Goal: Information Seeking & Learning: Learn about a topic

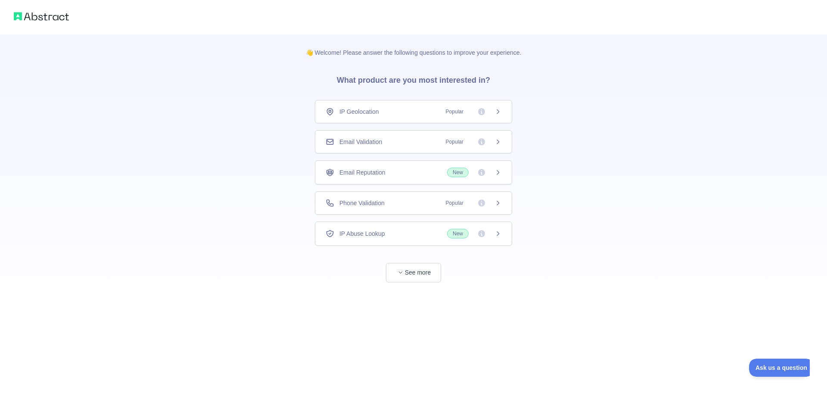
click at [424, 109] on div "IP Geolocation Popular" at bounding box center [414, 111] width 176 height 9
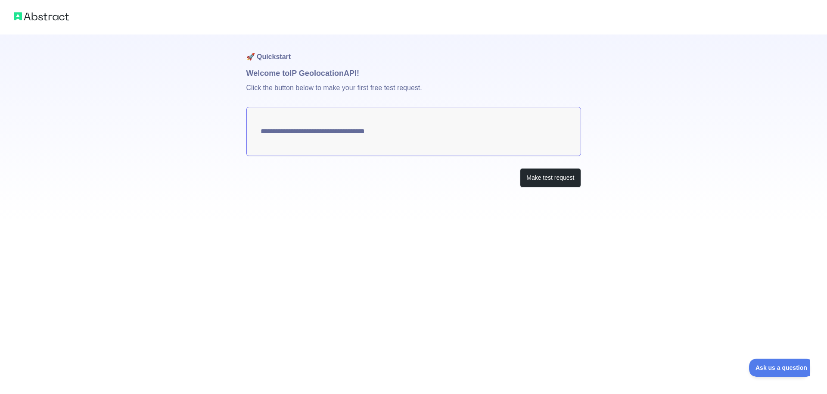
type textarea "**********"
click at [539, 177] on button "Make test request" at bounding box center [550, 177] width 61 height 19
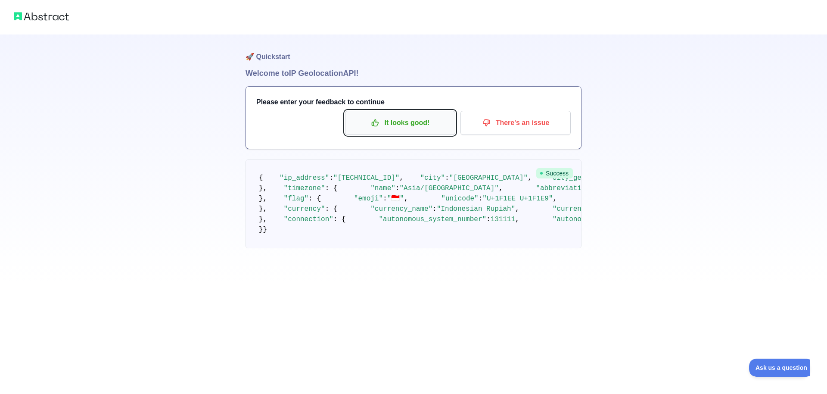
click at [414, 129] on p "It looks good!" at bounding box center [400, 122] width 97 height 15
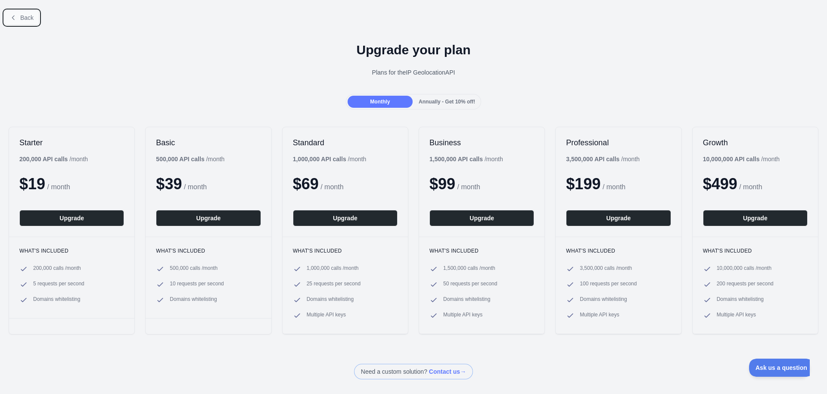
click at [23, 19] on span "Back" at bounding box center [26, 17] width 13 height 7
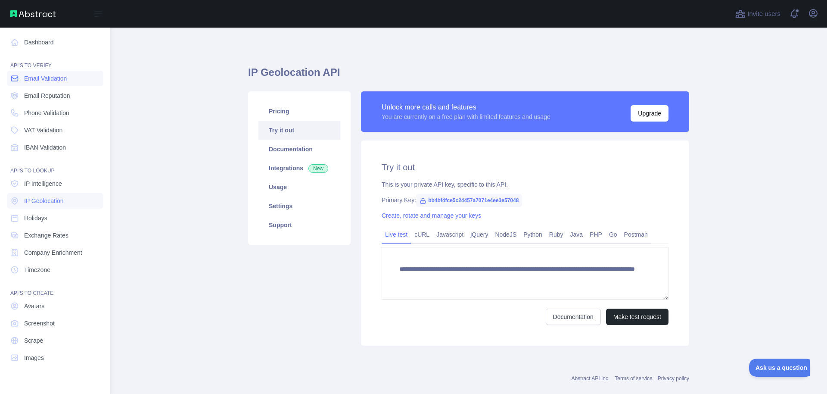
click at [38, 79] on span "Email Validation" at bounding box center [45, 78] width 43 height 9
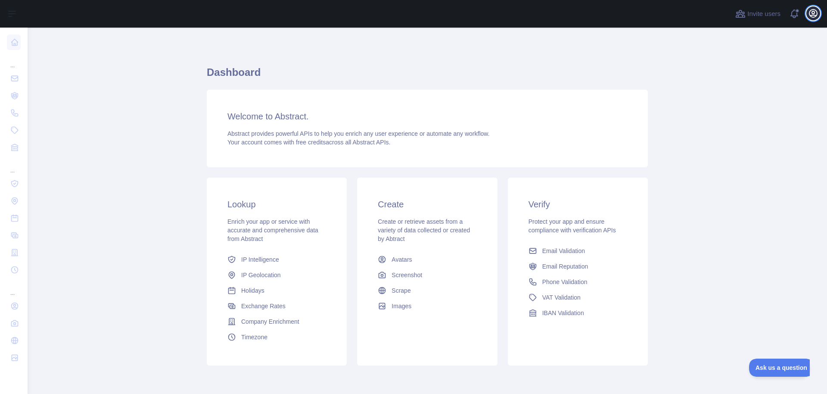
click at [813, 11] on icon "button" at bounding box center [813, 13] width 8 height 8
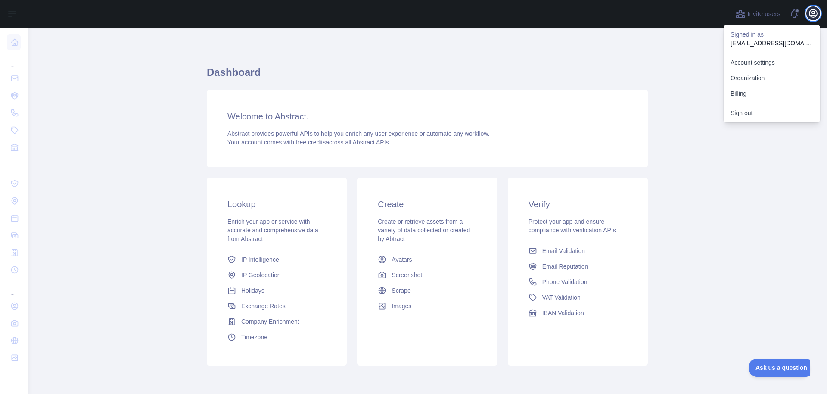
click at [813, 11] on icon "button" at bounding box center [813, 13] width 8 height 8
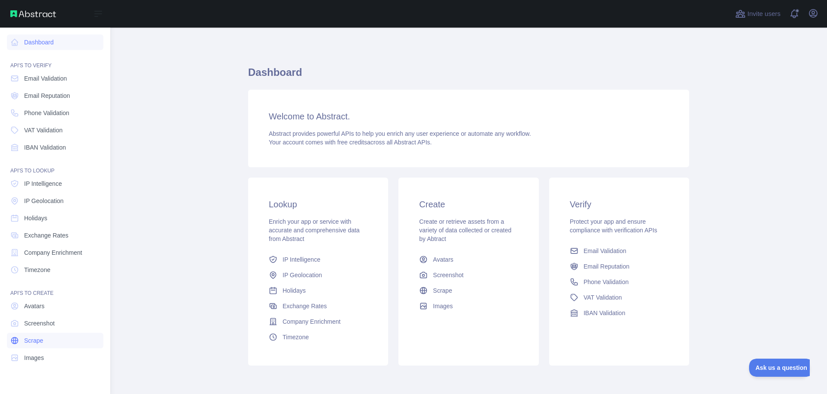
click at [31, 338] on span "Scrape" at bounding box center [33, 340] width 19 height 9
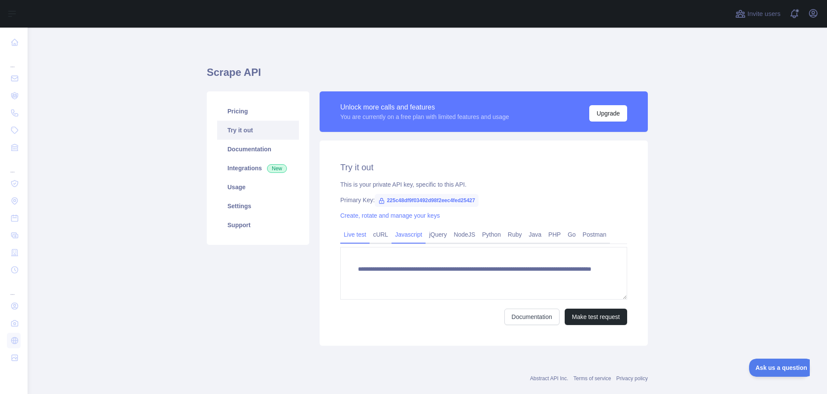
click at [392, 234] on link "Javascript" at bounding box center [409, 234] width 34 height 14
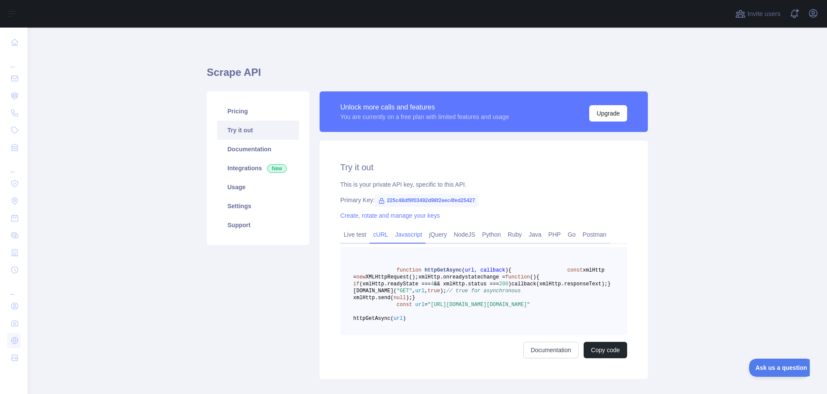
click at [378, 234] on link "cURL" at bounding box center [381, 234] width 22 height 14
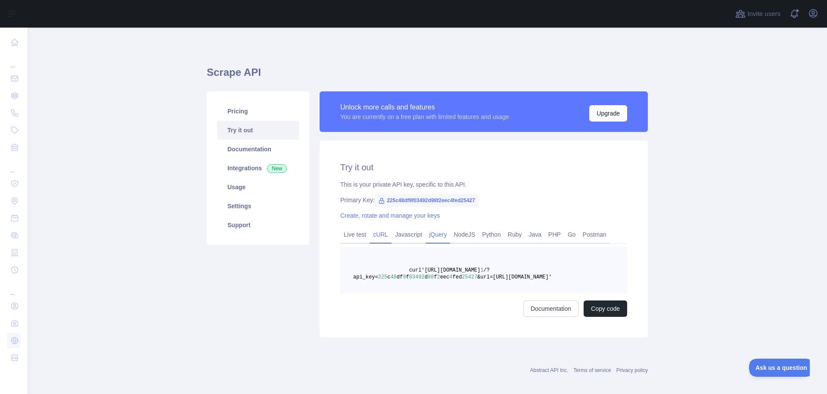
click at [426, 233] on link "jQuery" at bounding box center [438, 234] width 25 height 14
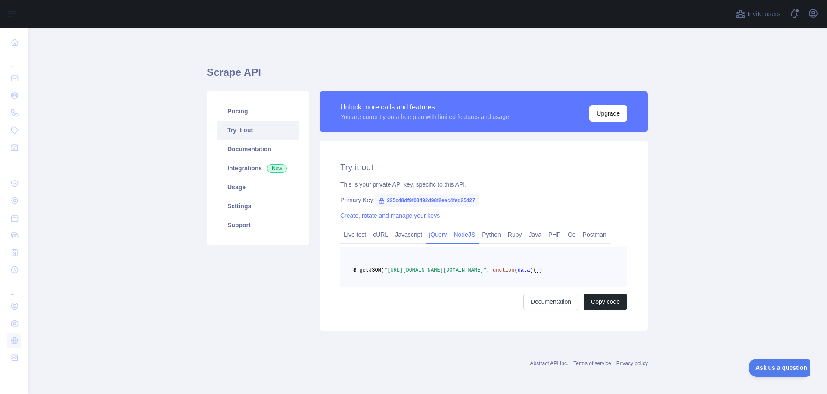
click at [462, 235] on link "NodeJS" at bounding box center [464, 234] width 28 height 14
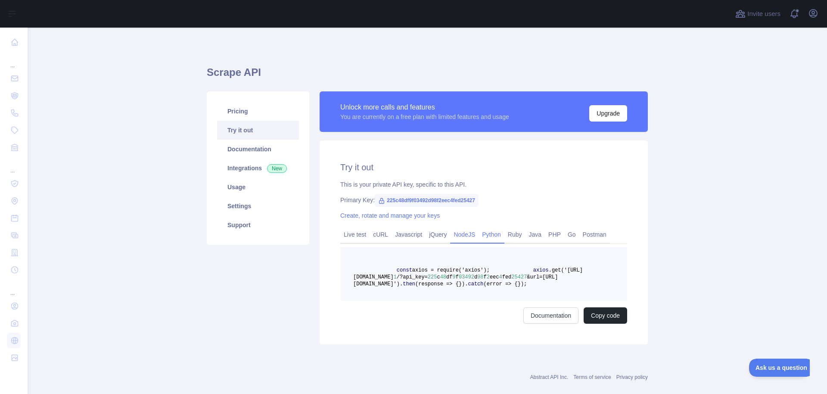
click at [489, 237] on link "Python" at bounding box center [492, 234] width 26 height 14
click at [378, 199] on icon at bounding box center [381, 200] width 7 height 7
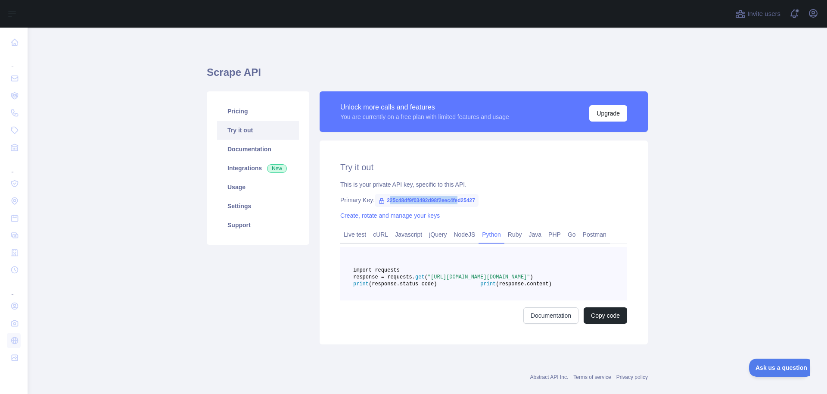
drag, startPoint x: 388, startPoint y: 202, endPoint x: 459, endPoint y: 202, distance: 71.1
click at [459, 202] on span "225c48df9f03492d98f2eec4fed25427" at bounding box center [427, 200] width 104 height 13
click at [415, 202] on span "225c48df9f03492d98f2eec4fed25427" at bounding box center [427, 200] width 104 height 13
drag, startPoint x: 386, startPoint y: 198, endPoint x: 479, endPoint y: 199, distance: 92.6
click at [479, 199] on span "225c48df9f03492d98f2eec4fed25427" at bounding box center [427, 200] width 104 height 13
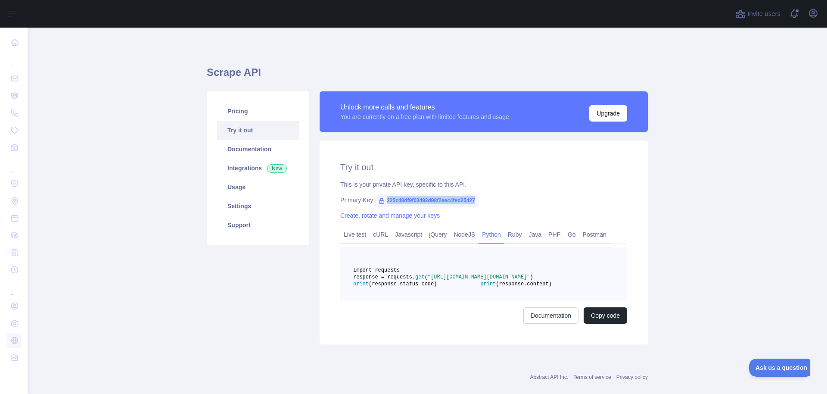
copy span "225c48df9f03492d98f2eec4fed25427"
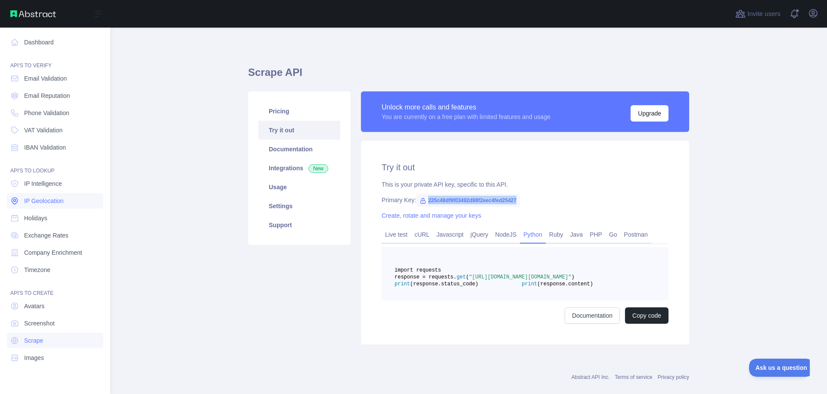
click at [47, 200] on span "IP Geolocation" at bounding box center [44, 200] width 40 height 9
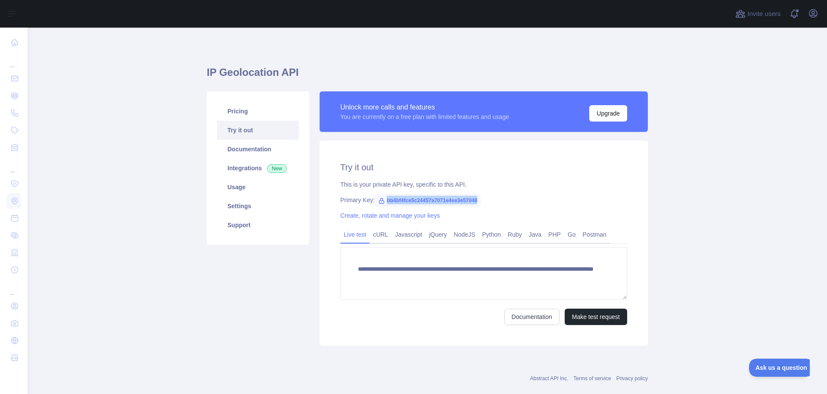
drag, startPoint x: 385, startPoint y: 200, endPoint x: 486, endPoint y: 206, distance: 101.4
click at [486, 206] on div "**********" at bounding box center [484, 242] width 328 height 205
copy span "bb4bf4fce5c24457a7071e4ee3e57048"
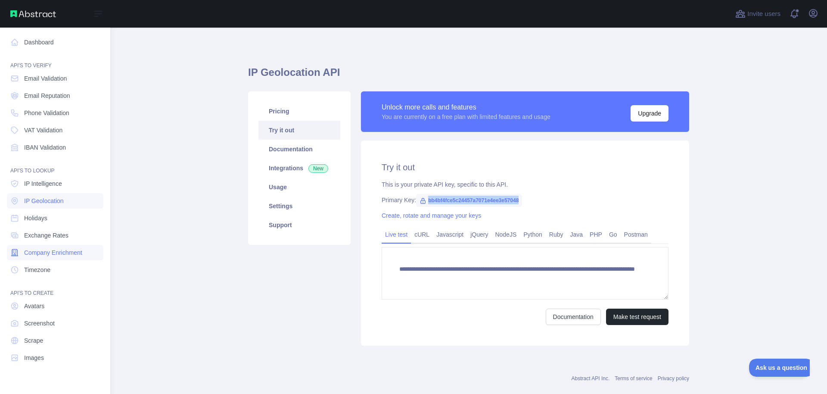
click at [65, 257] on link "Company Enrichment" at bounding box center [55, 253] width 96 height 16
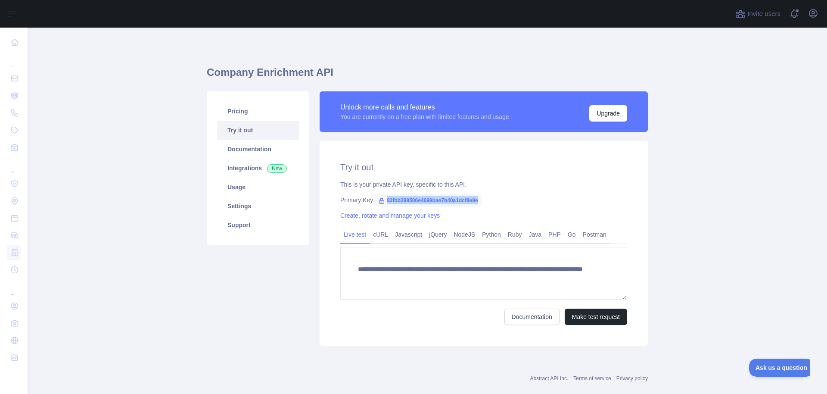
drag, startPoint x: 386, startPoint y: 200, endPoint x: 488, endPoint y: 200, distance: 101.2
click at [488, 200] on div "Primary Key: 83fbb299506e4699bae7b40a1dcf8e9e" at bounding box center [483, 200] width 287 height 9
copy span "83fbb299506e4699bae7b40a1dcf8e9e"
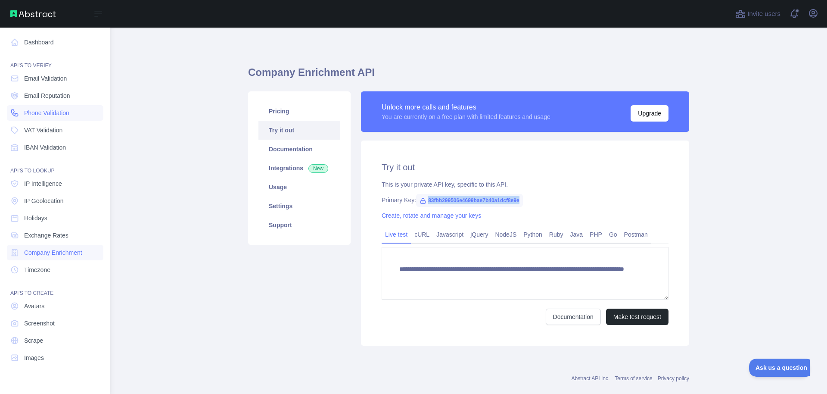
click at [65, 112] on span "Phone Validation" at bounding box center [46, 113] width 45 height 9
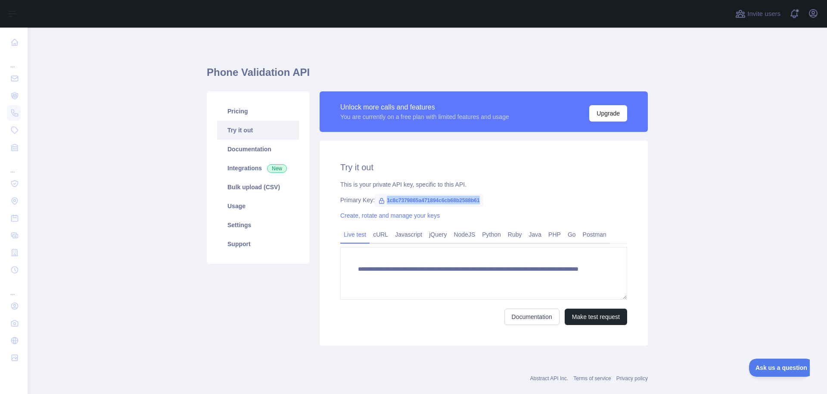
drag, startPoint x: 386, startPoint y: 199, endPoint x: 498, endPoint y: 204, distance: 112.1
click at [498, 204] on div "Primary Key: 1c8c7379865a471894c6cb68b2588b61" at bounding box center [483, 200] width 287 height 9
copy span "1c8c7379865a471894c6cb68b2588b61"
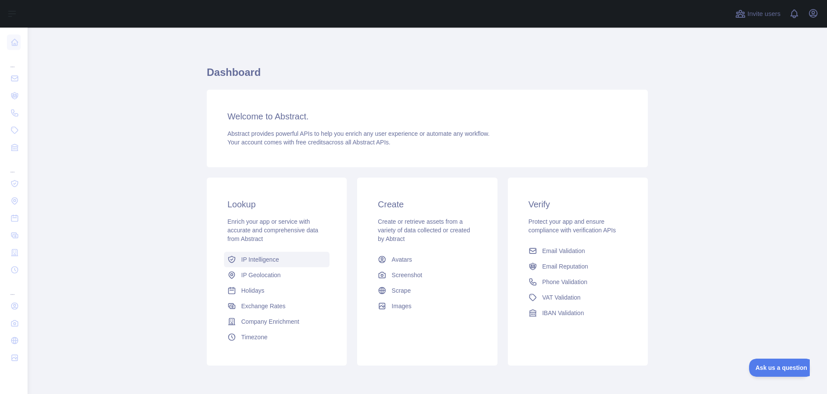
click at [270, 260] on span "IP Intelligence" at bounding box center [260, 259] width 38 height 9
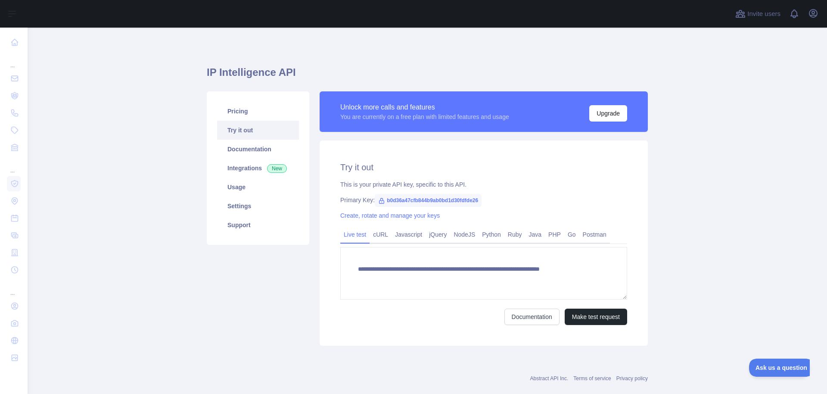
type textarea "**********"
click at [600, 317] on button "Make test request" at bounding box center [596, 316] width 62 height 16
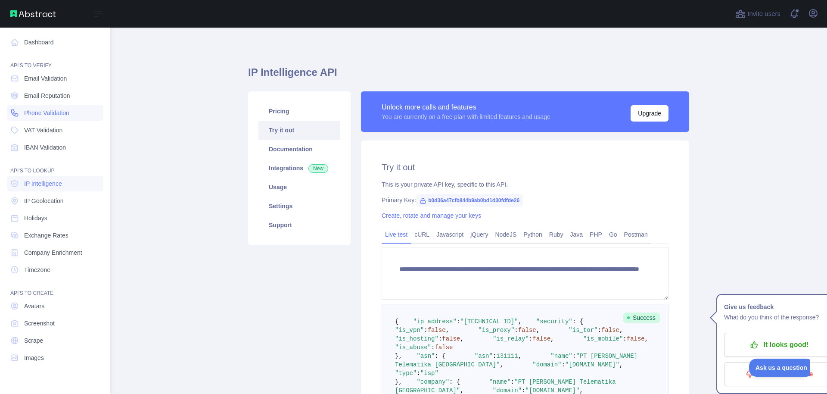
click at [65, 117] on span "Phone Validation" at bounding box center [46, 113] width 45 height 9
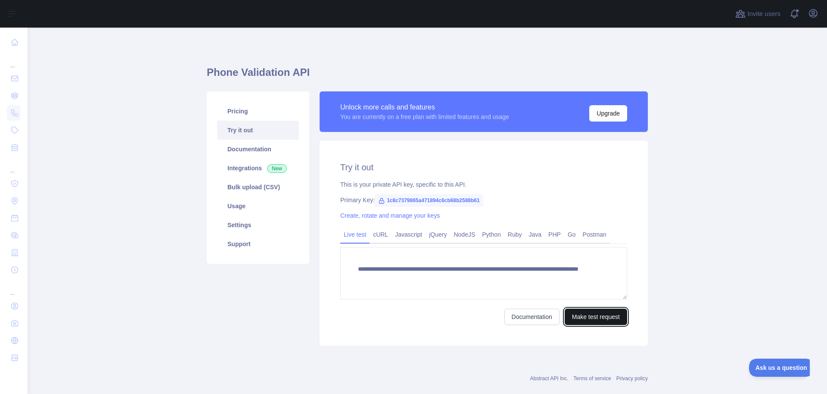
click at [591, 314] on button "Make test request" at bounding box center [596, 316] width 62 height 16
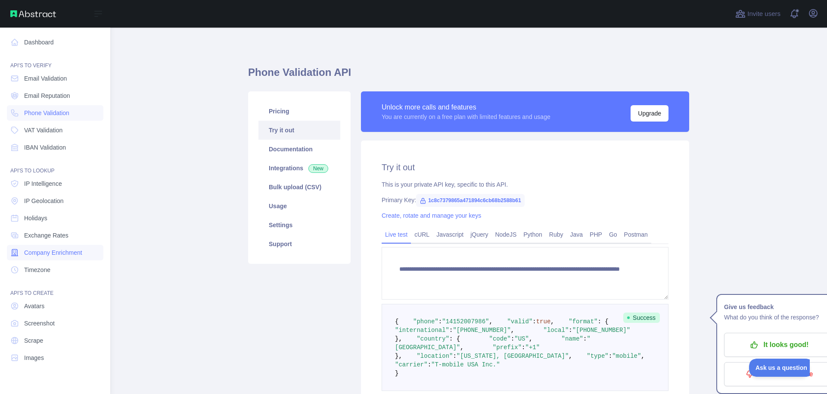
click at [55, 247] on link "Company Enrichment" at bounding box center [55, 253] width 96 height 16
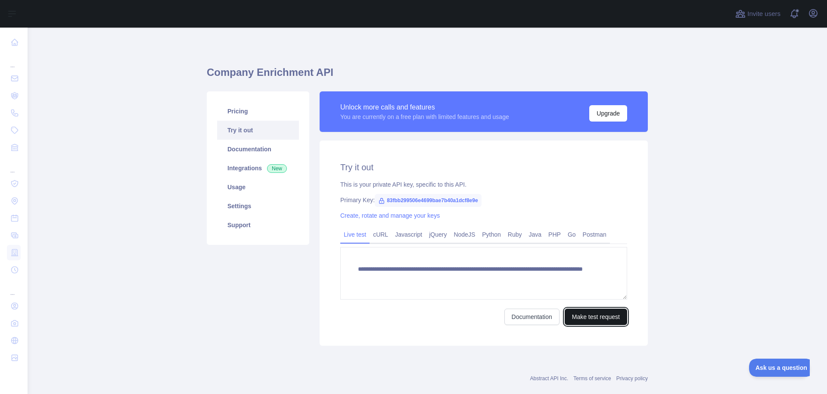
click at [589, 312] on button "Make test request" at bounding box center [596, 316] width 62 height 16
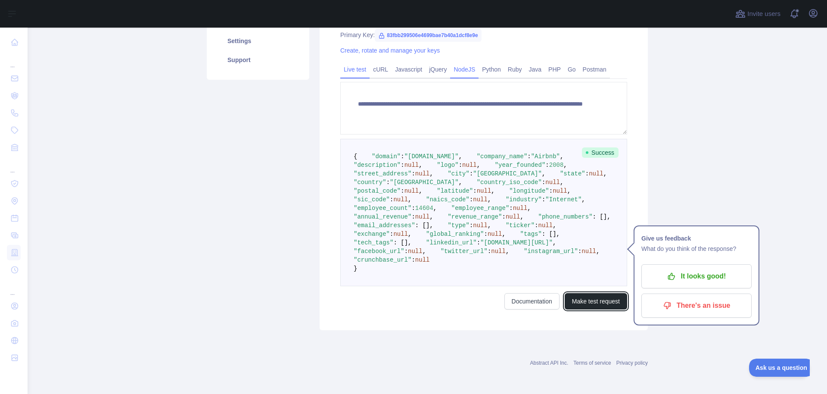
scroll to position [103, 0]
